Goal: Obtain resource: Download file/media

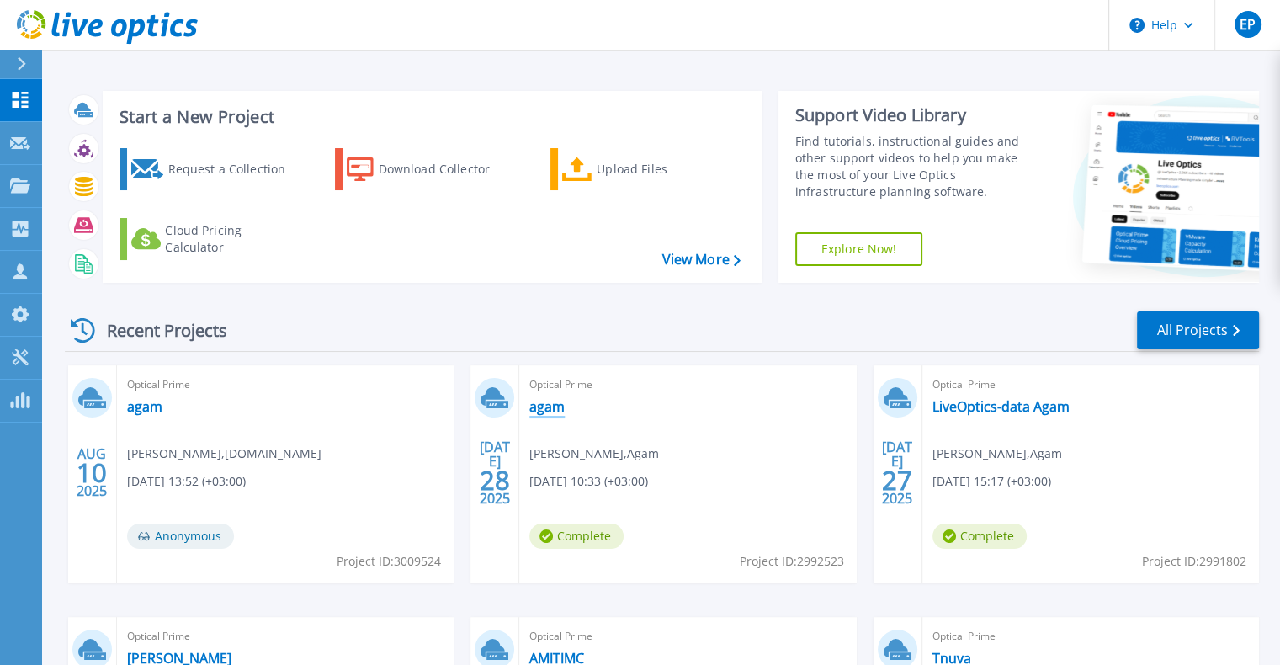
click at [545, 402] on link "agam" at bounding box center [546, 406] width 35 height 17
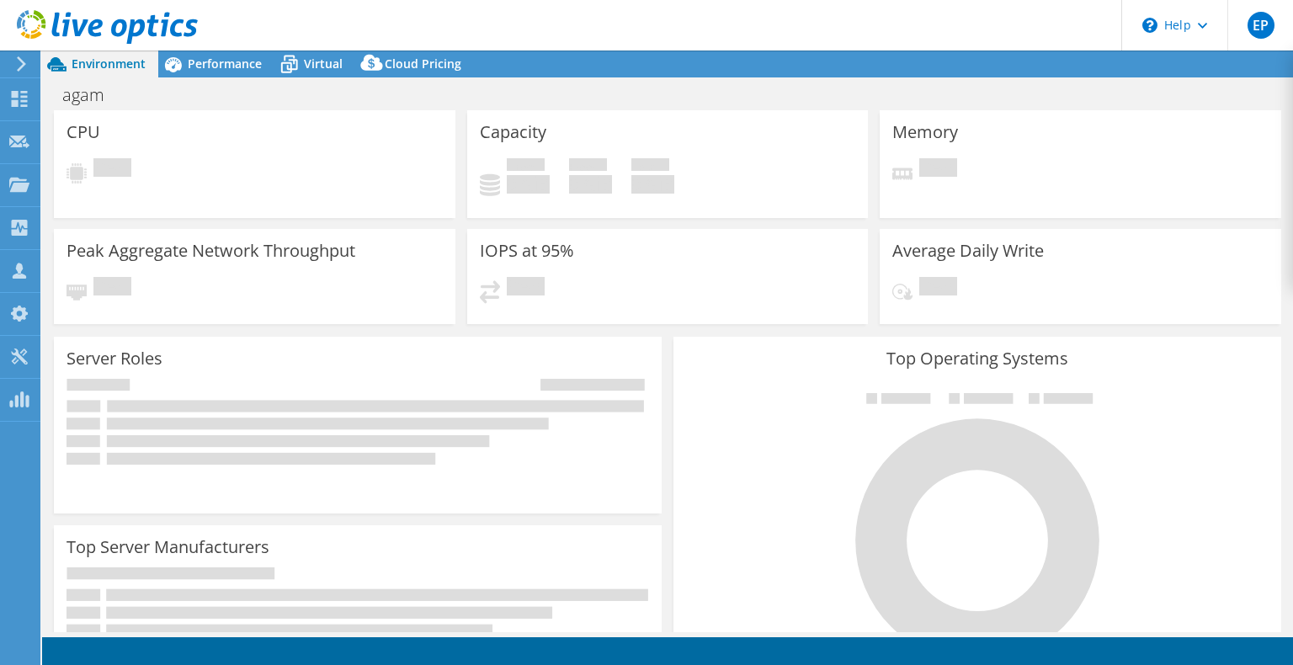
select select "USD"
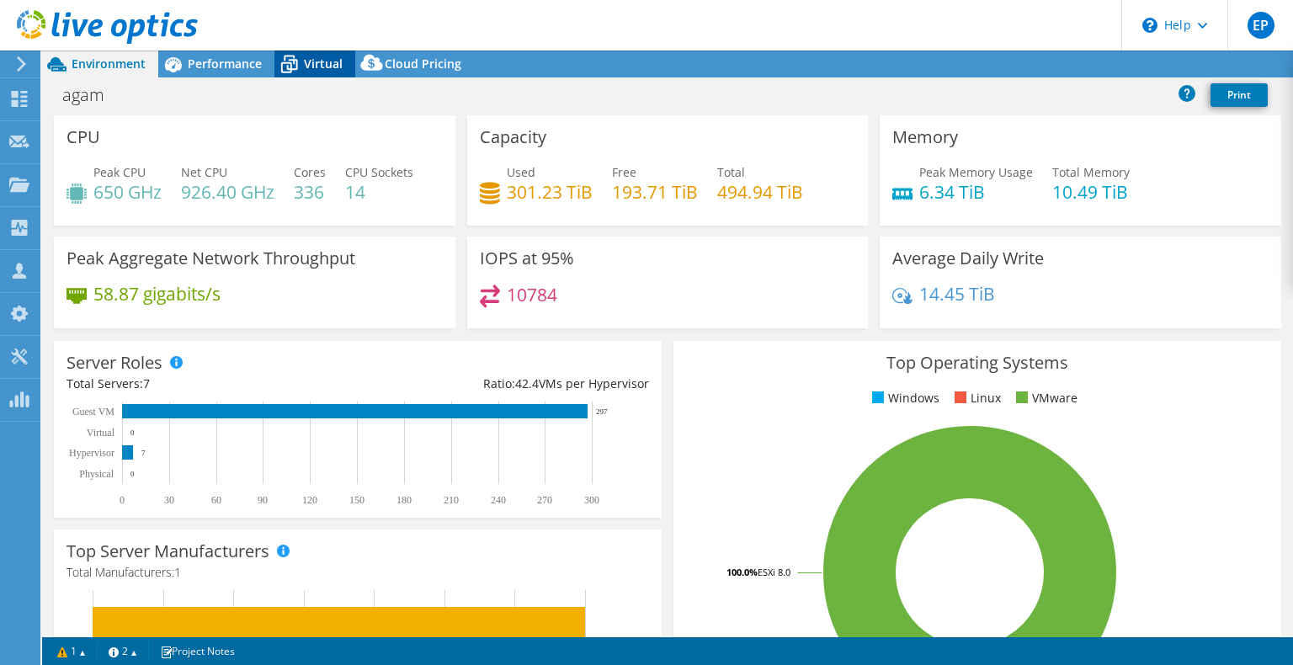
click at [304, 66] on span "Virtual" at bounding box center [323, 64] width 39 height 16
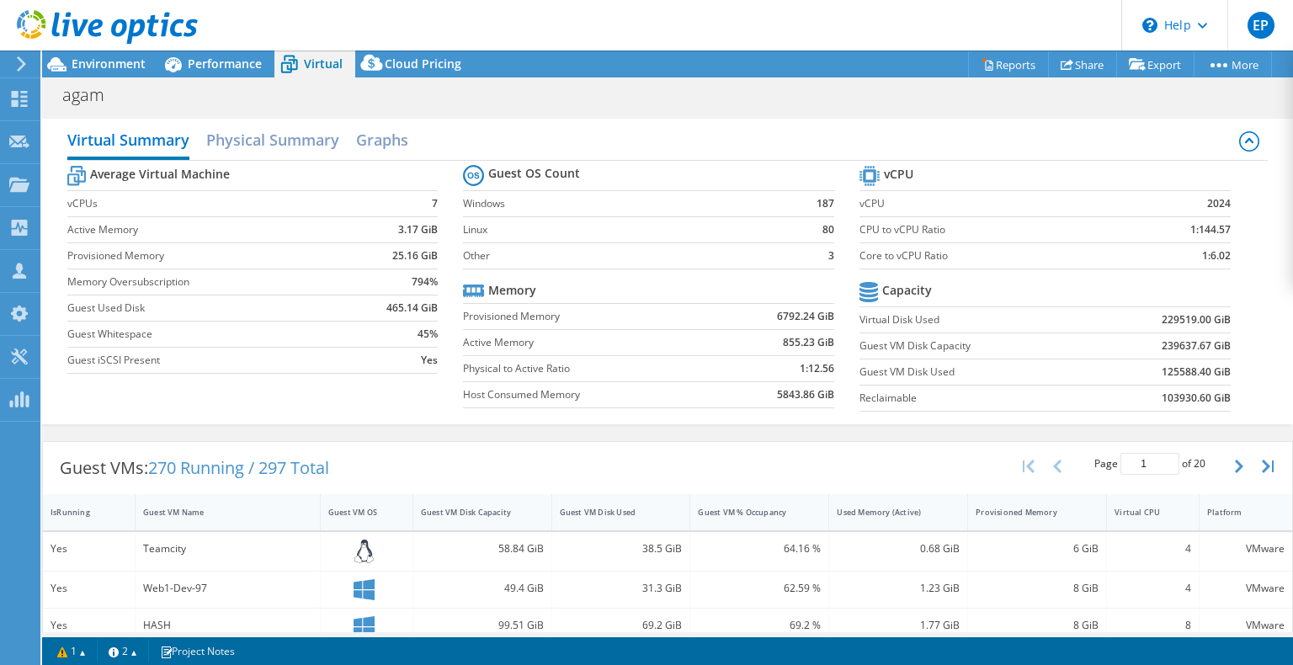
click at [178, 55] on div at bounding box center [99, 28] width 198 height 56
click at [193, 65] on span "Performance" at bounding box center [225, 64] width 74 height 16
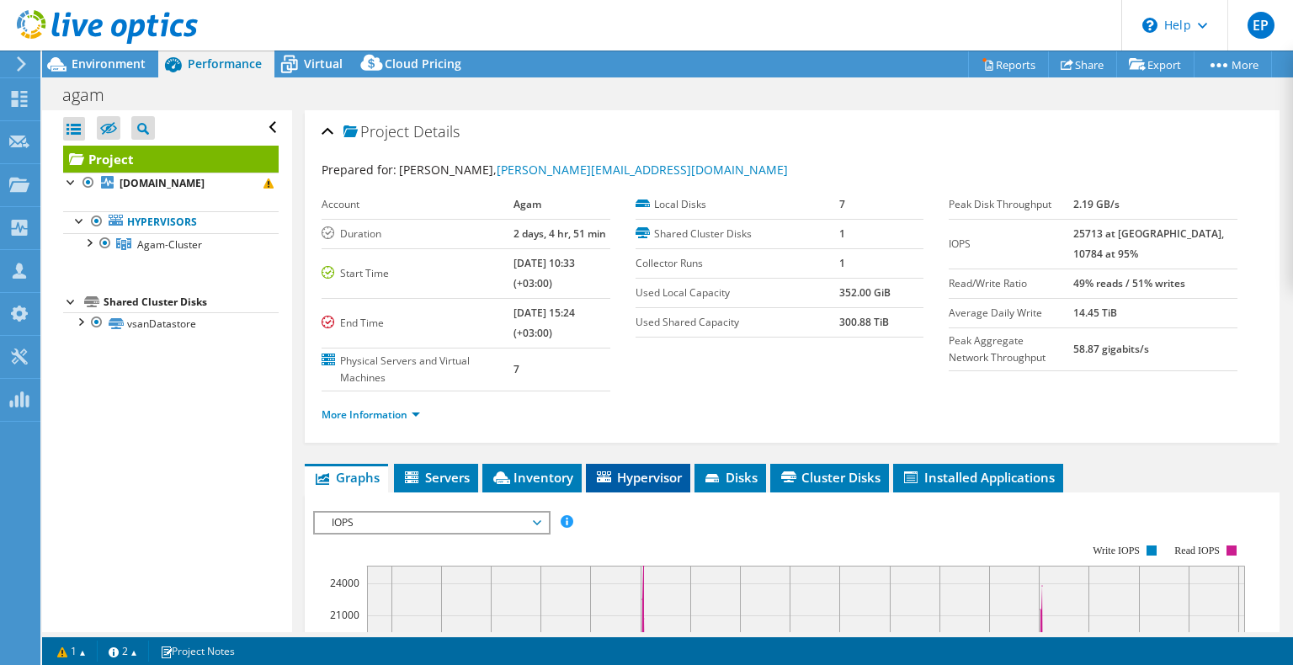
click at [683, 466] on li "Hypervisor" at bounding box center [638, 478] width 104 height 29
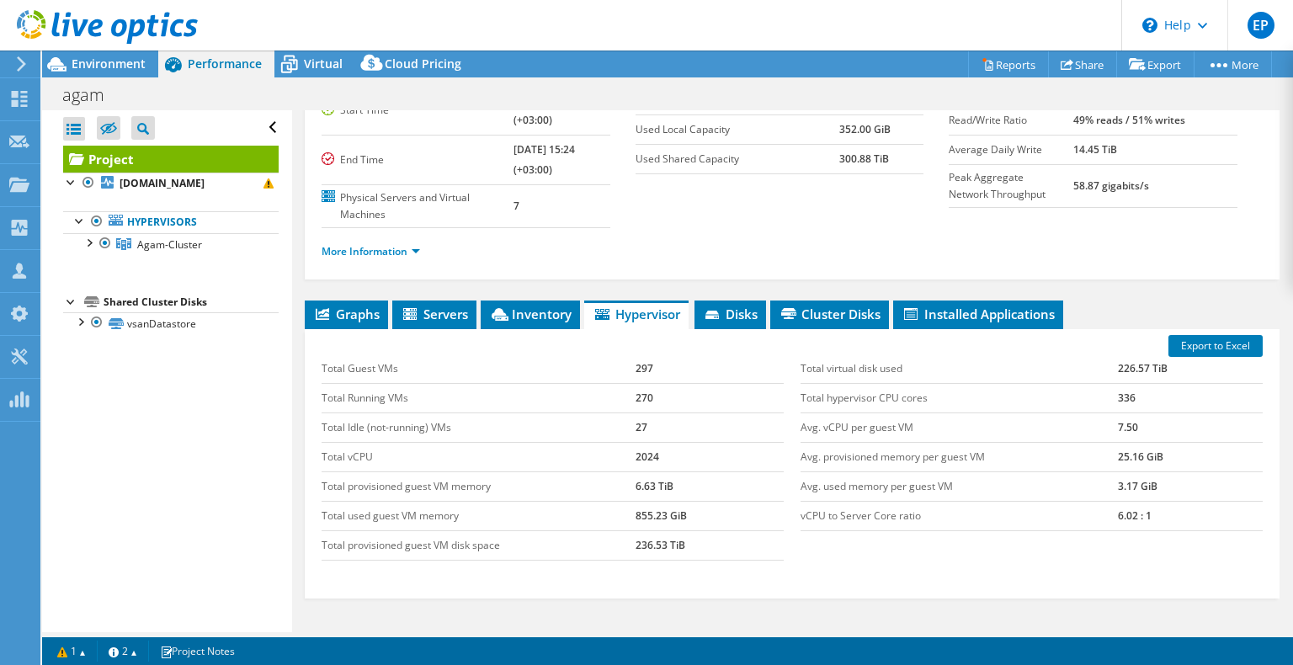
scroll to position [252, 0]
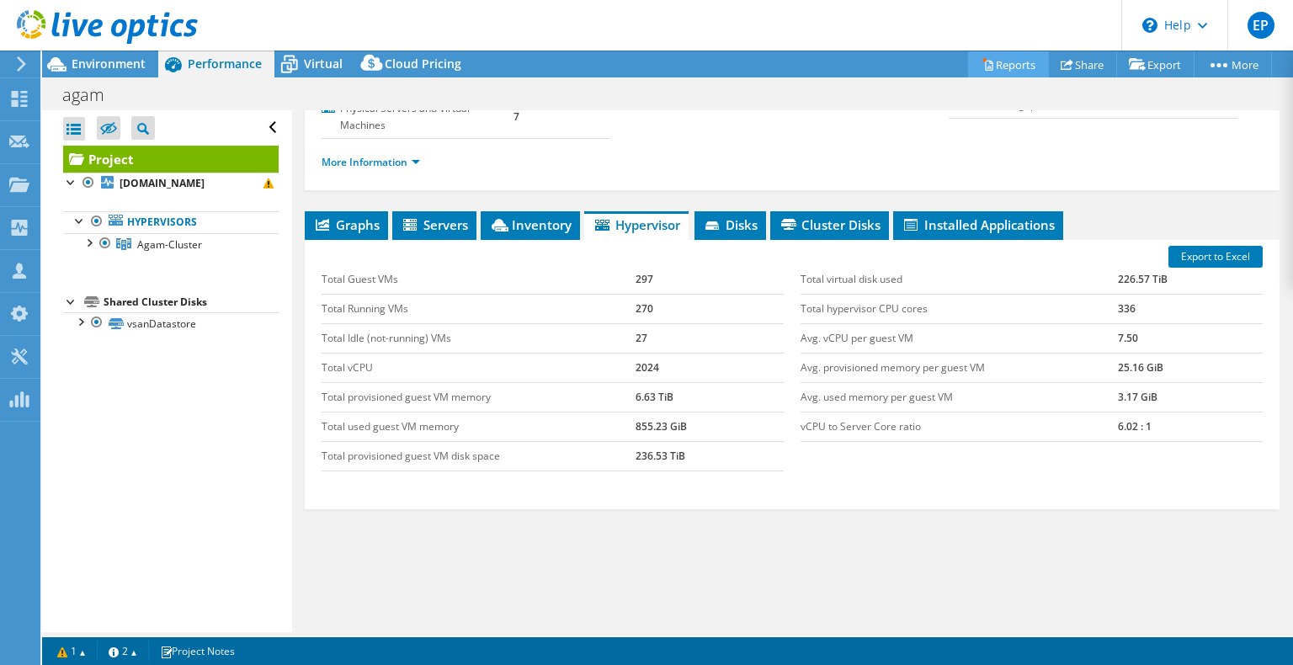
click at [1027, 72] on link "Reports" at bounding box center [1008, 64] width 81 height 26
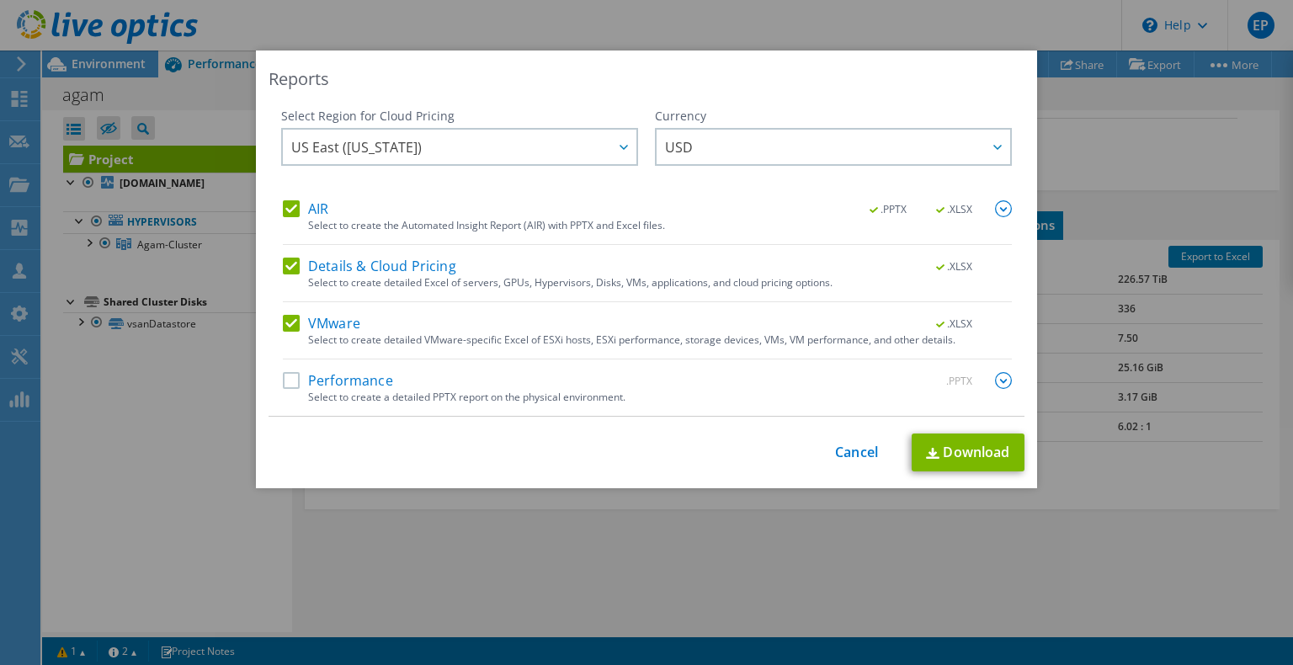
click at [340, 385] on label "Performance" at bounding box center [338, 380] width 110 height 17
click at [0, 0] on input "Performance" at bounding box center [0, 0] width 0 height 0
click at [915, 448] on link "Download" at bounding box center [967, 452] width 113 height 38
click at [957, 93] on div "Reports Select Region for Cloud Pricing Asia Pacific ([GEOGRAPHIC_DATA]) [GEOGR…" at bounding box center [646, 269] width 781 height 438
drag, startPoint x: 844, startPoint y: 456, endPoint x: 837, endPoint y: 469, distance: 14.3
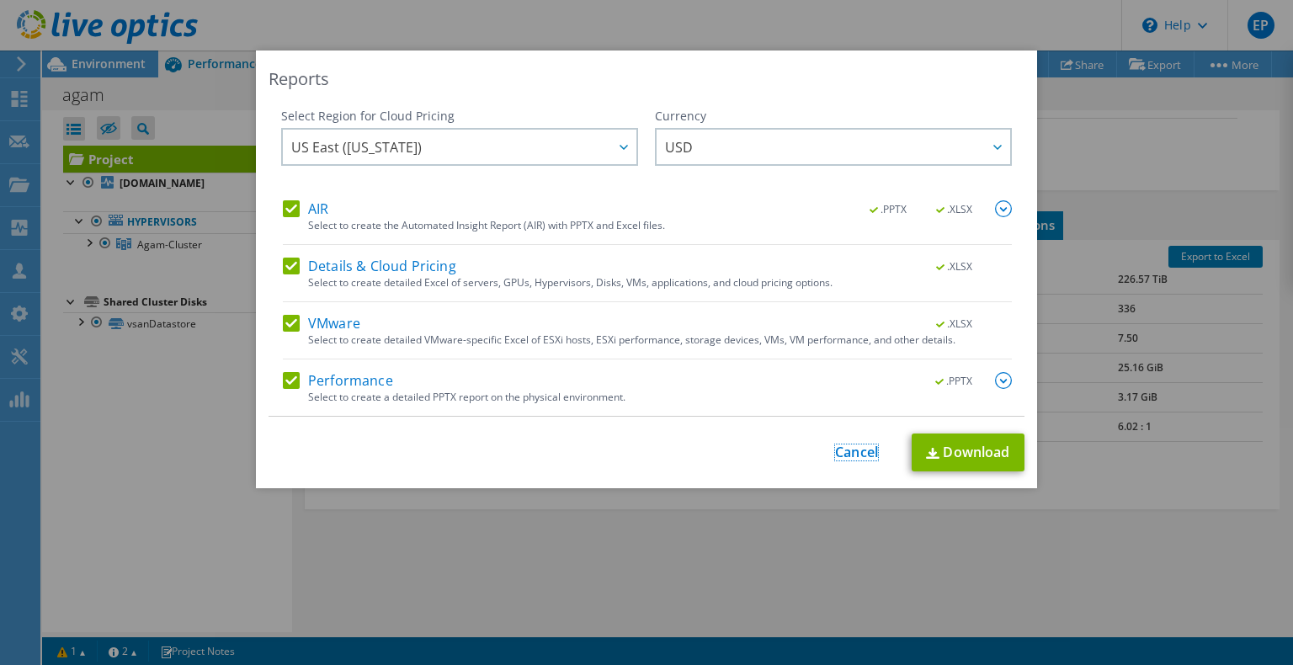
click at [844, 456] on link "Cancel" at bounding box center [856, 452] width 43 height 16
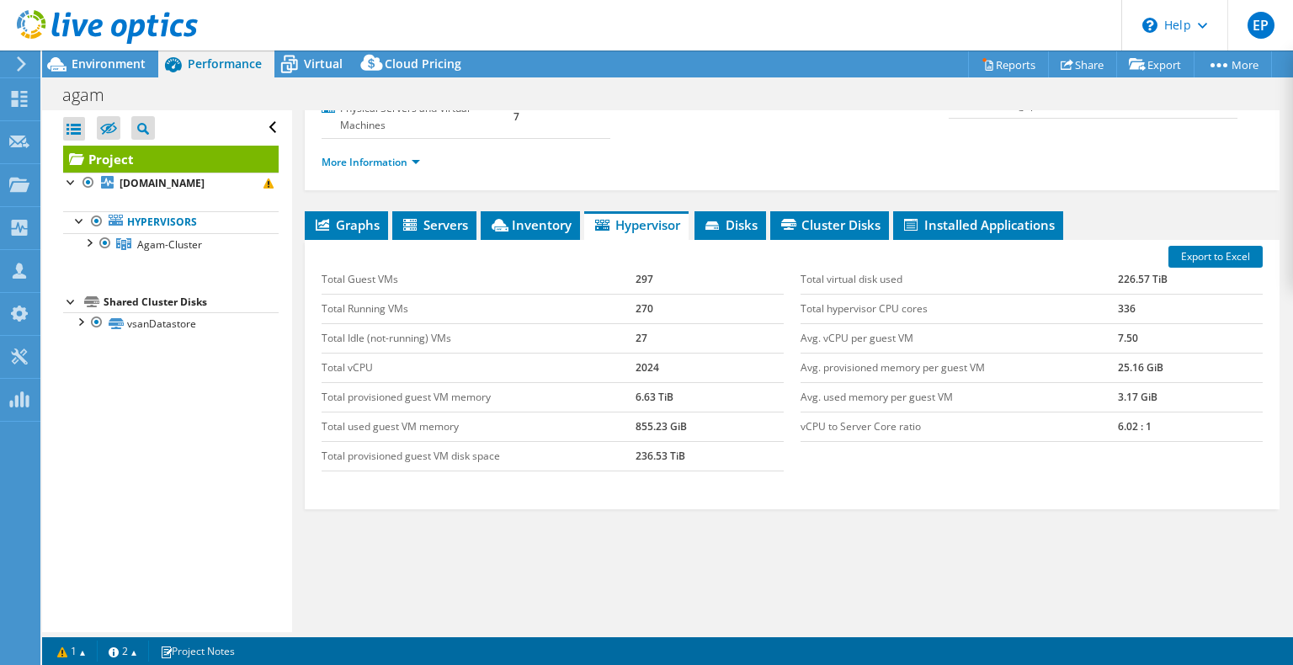
click at [847, 523] on div "Graphs Servers Inventory Hypervisor Disks Cluster Disks Installed Applications …" at bounding box center [792, 421] width 974 height 421
